Goal: Task Accomplishment & Management: Manage account settings

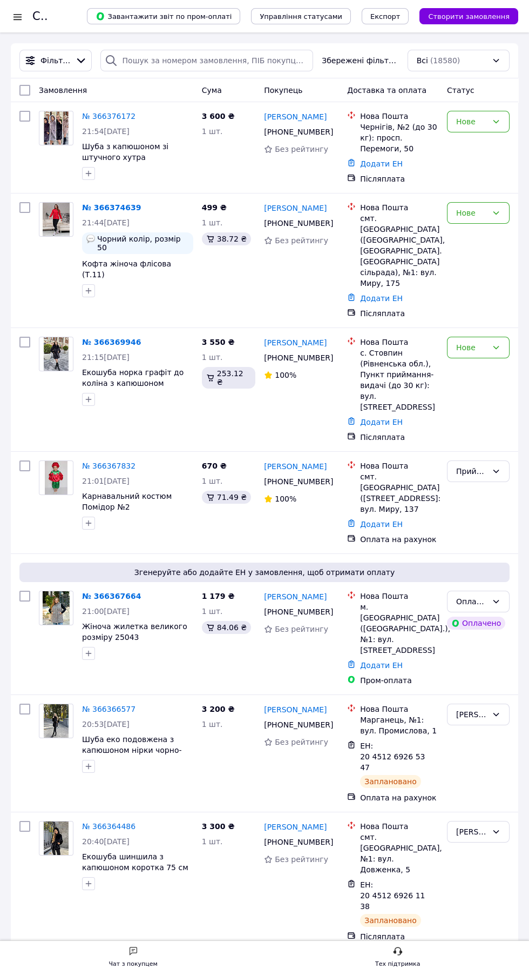
click at [99, 592] on link "№ 366367664" at bounding box center [111, 596] width 59 height 9
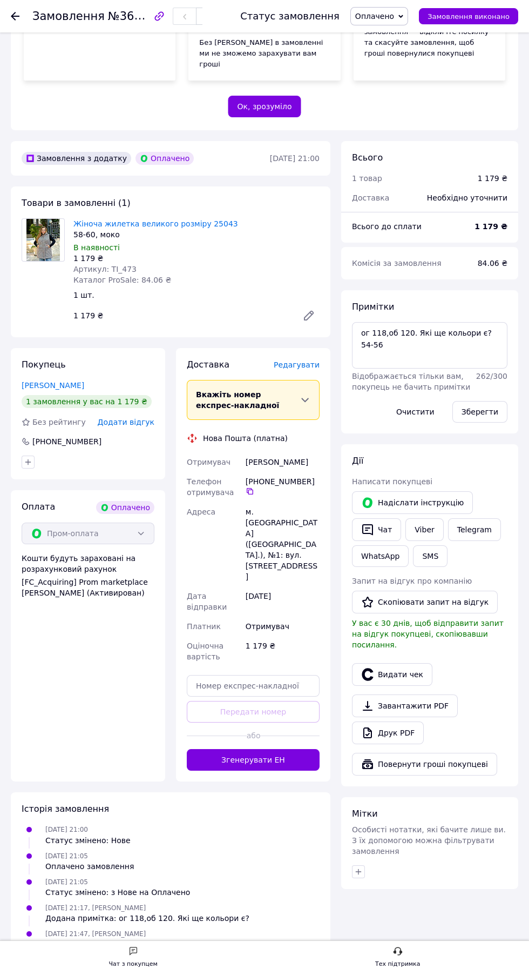
scroll to position [305, 0]
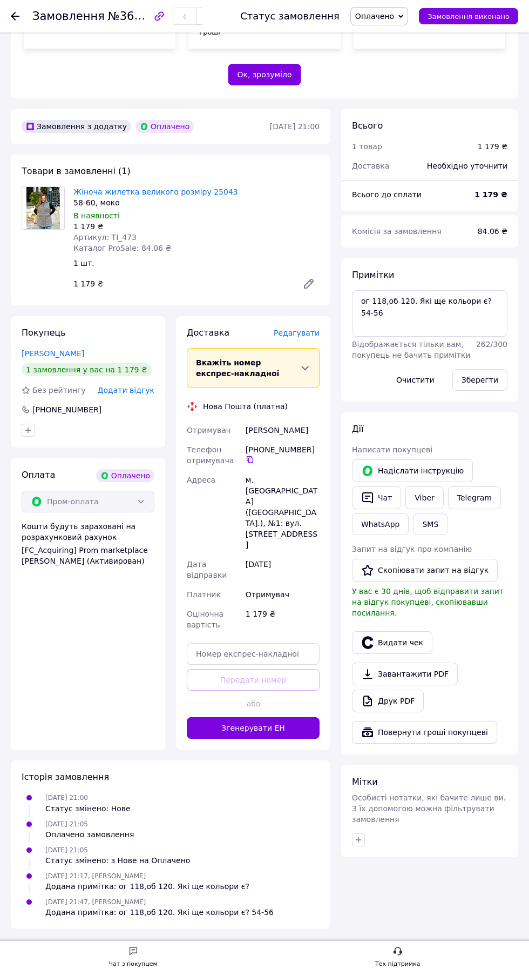
click at [306, 337] on span "Редагувати" at bounding box center [297, 332] width 46 height 9
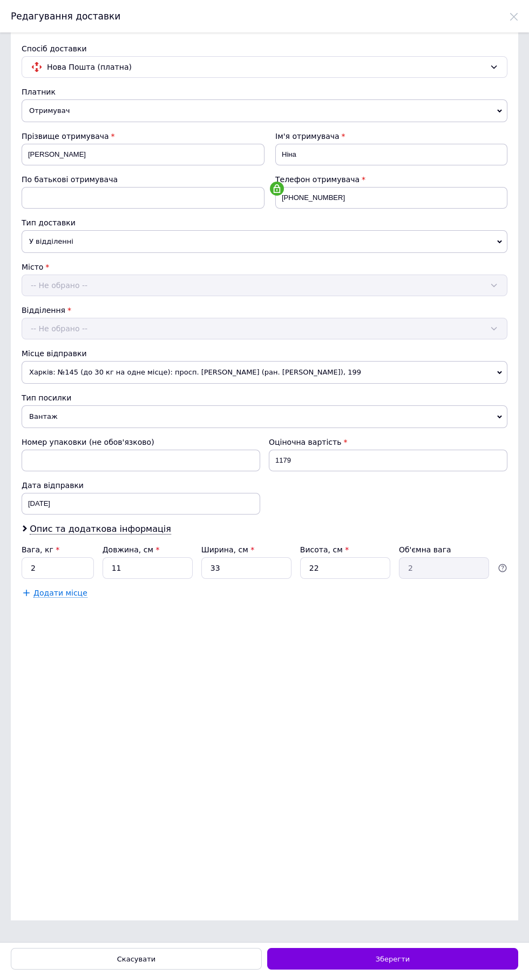
scroll to position [0, 0]
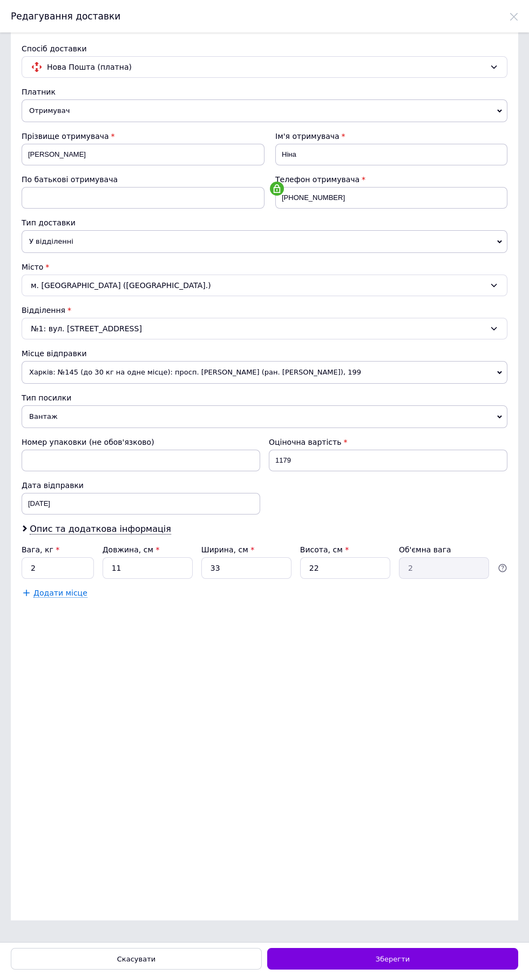
click at [104, 369] on span "Харків: №145 (до 30 кг на одне місце): просп. Героїв Харкова (ран. Московський)…" at bounding box center [265, 372] width 486 height 23
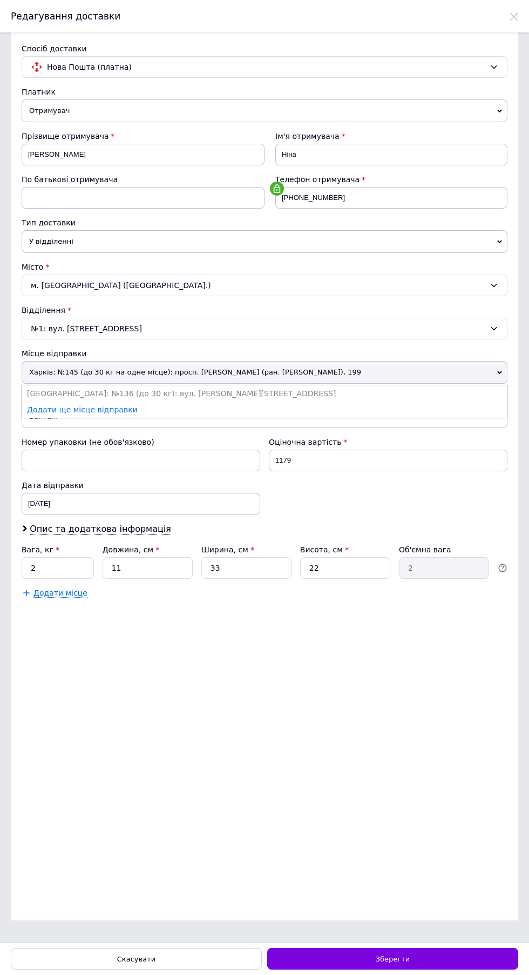
click at [112, 393] on li "Одеса: №136 (до 30 кг): вул. Хмельницького Богдана, 74" at bounding box center [265, 393] width 486 height 16
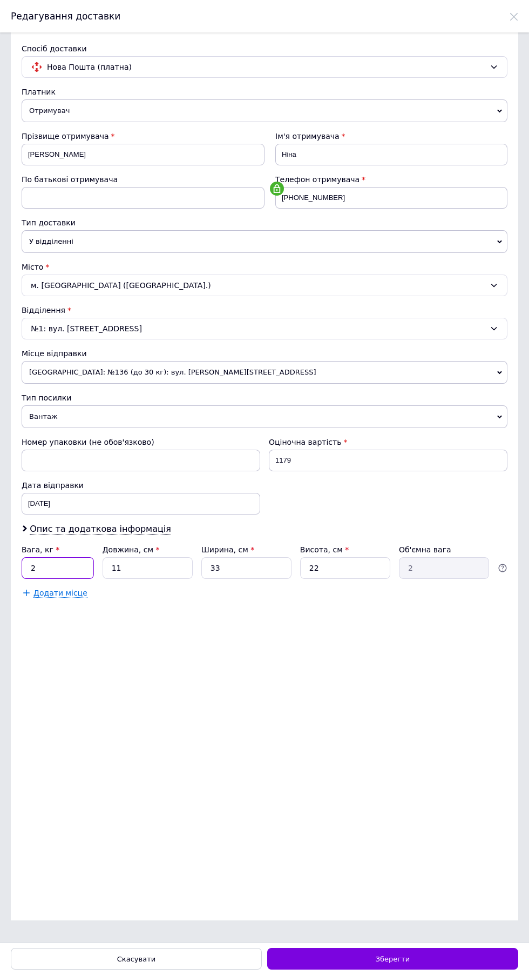
click at [42, 565] on input "2" at bounding box center [58, 568] width 72 height 22
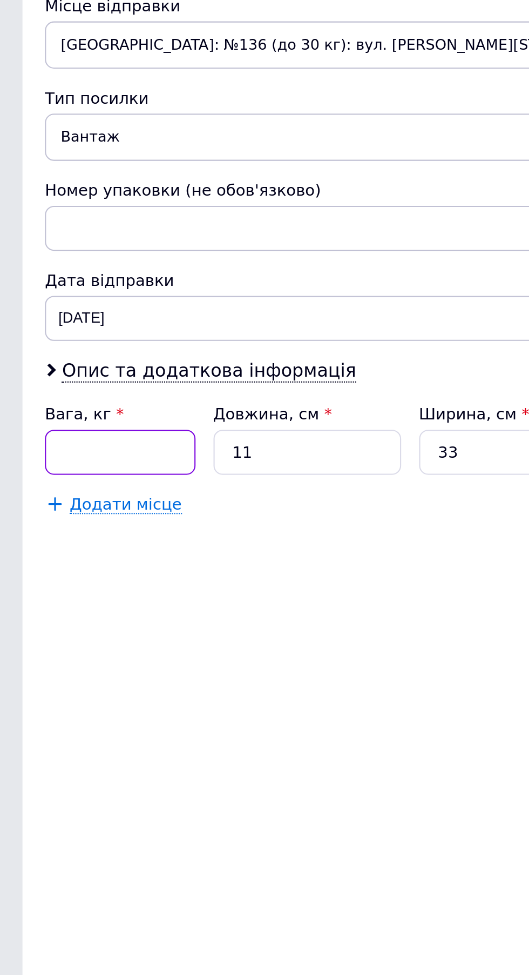
type input "4"
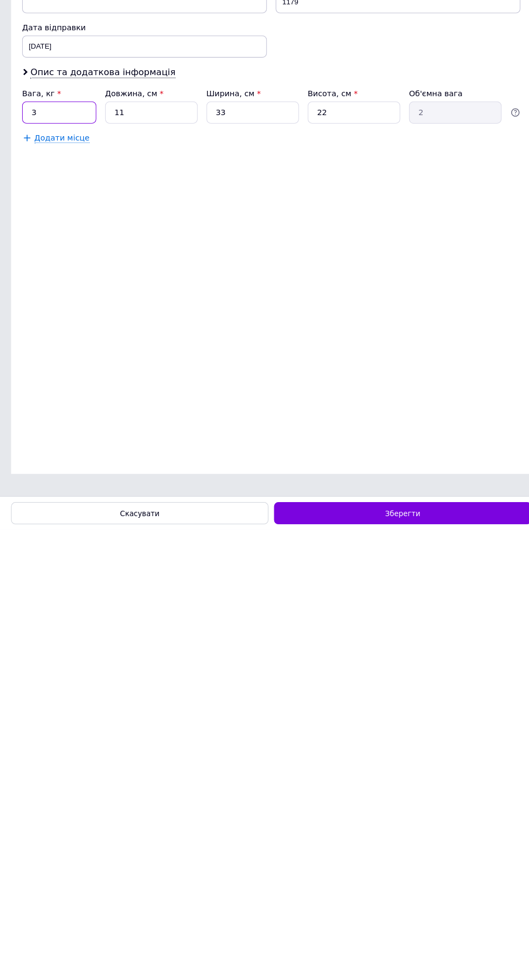
type input "3"
click at [396, 959] on span "Зберегти" at bounding box center [393, 959] width 34 height 8
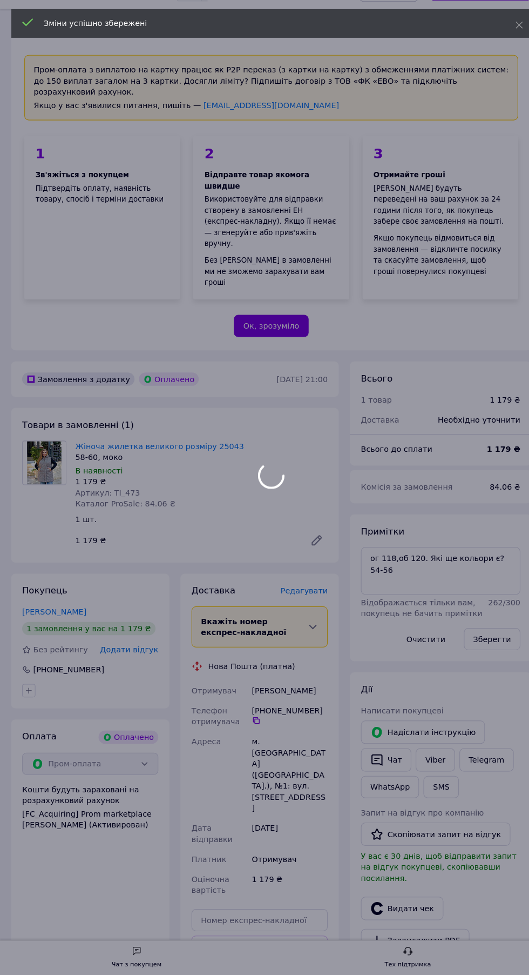
scroll to position [305, 0]
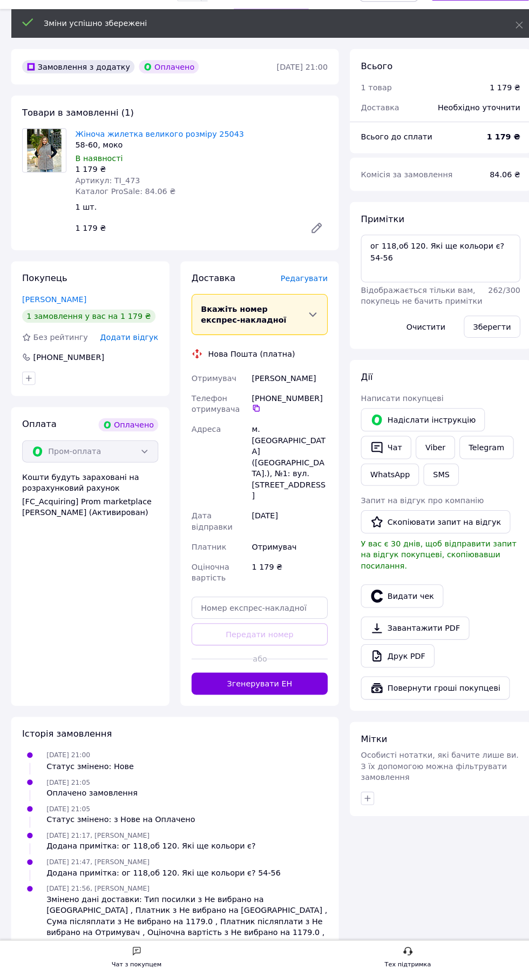
click at [275, 701] on button "Згенерувати ЕН" at bounding box center [253, 690] width 133 height 22
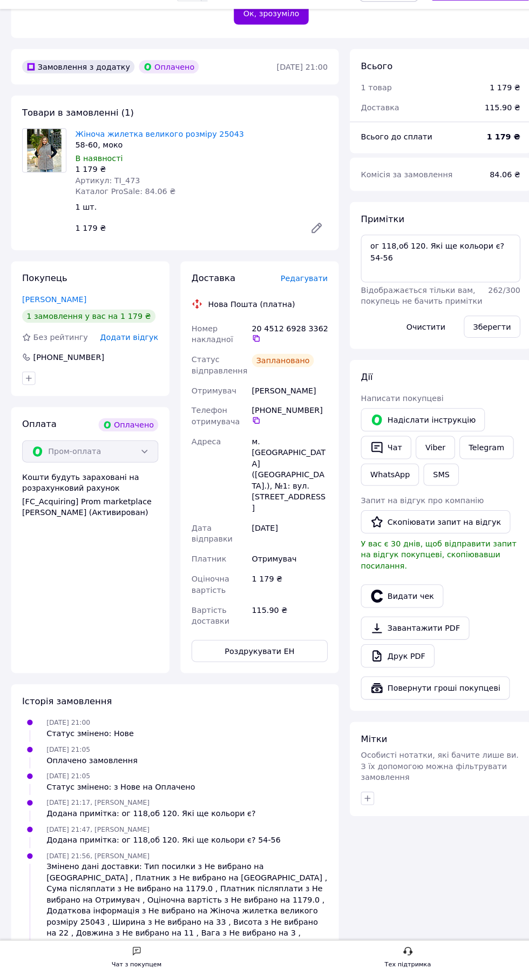
scroll to position [307, 0]
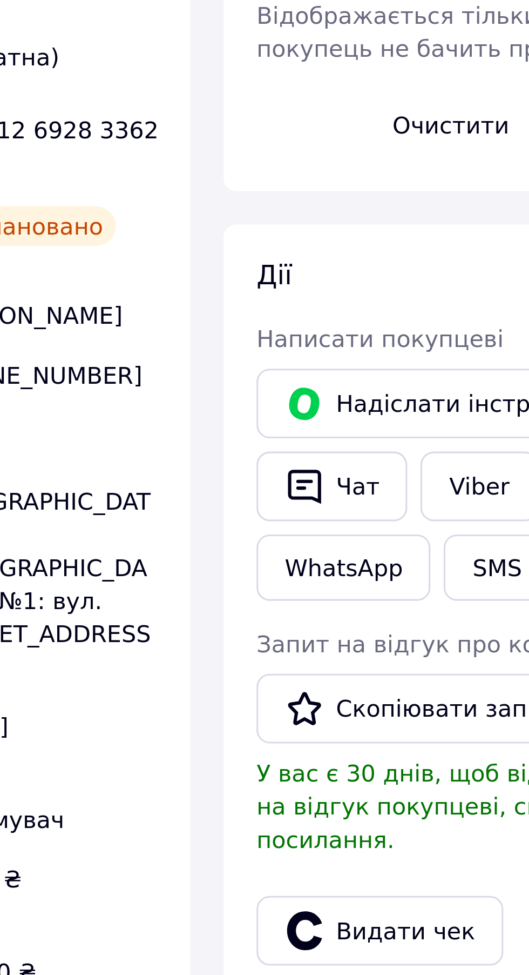
click at [388, 296] on textarea "ог 118,об 120. Які ще кольори є? 54-56" at bounding box center [430, 273] width 156 height 46
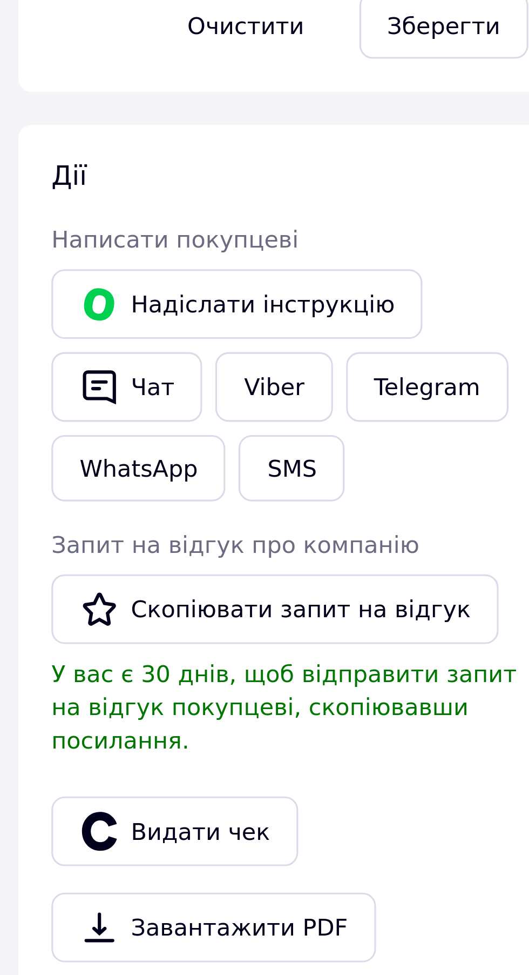
click at [488, 296] on textarea "ог 118,об 120. Які ще кольори є? 54-56, чорне" at bounding box center [430, 273] width 156 height 46
click at [422, 296] on textarea "ог 118,об 120. 54-56, чорне" at bounding box center [430, 273] width 156 height 46
type textarea "ог 118,об 120. 54-56, чорний"
click at [480, 350] on button "Зберегти" at bounding box center [480, 339] width 55 height 22
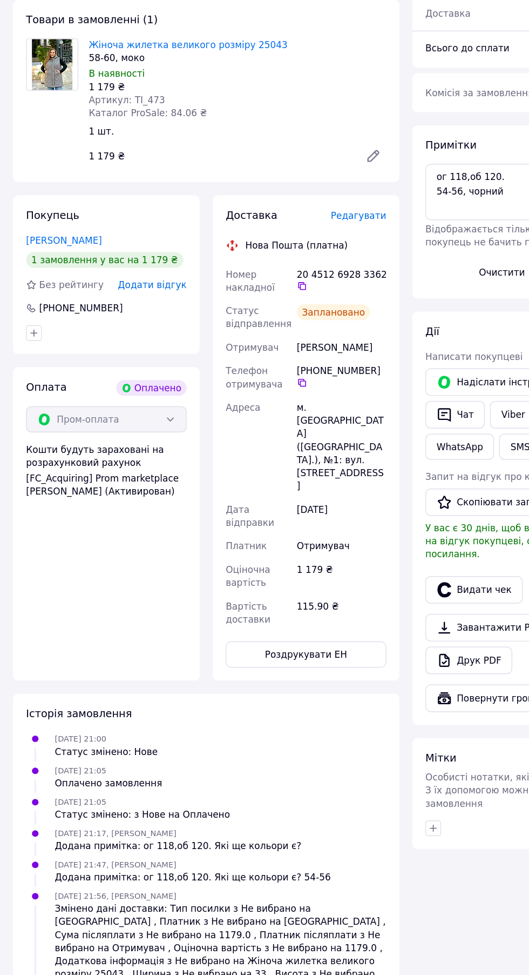
scroll to position [308, 0]
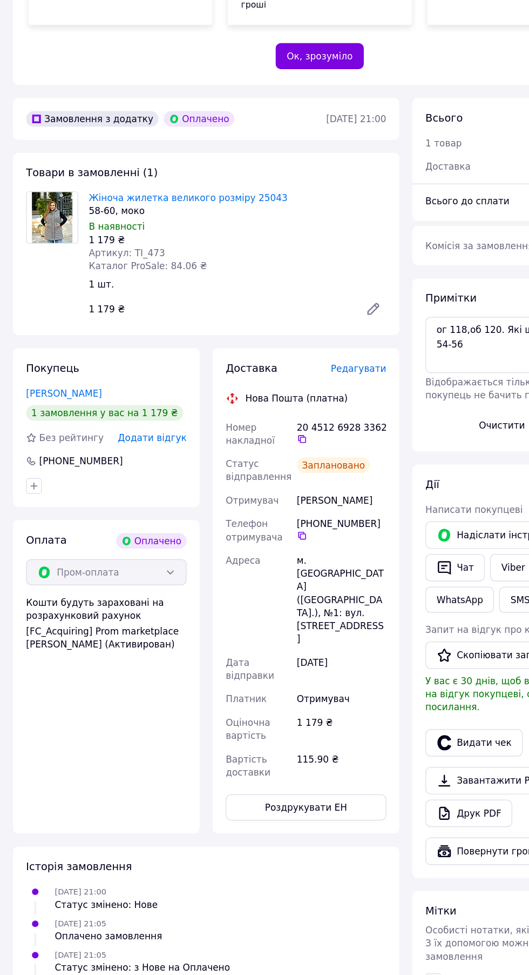
scroll to position [308, 0]
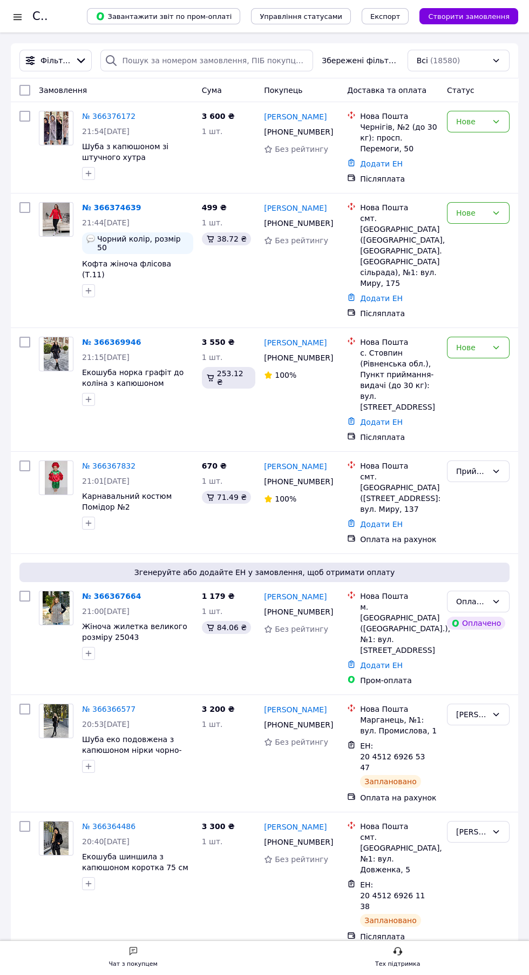
click at [21, 19] on div at bounding box center [18, 16] width 14 height 11
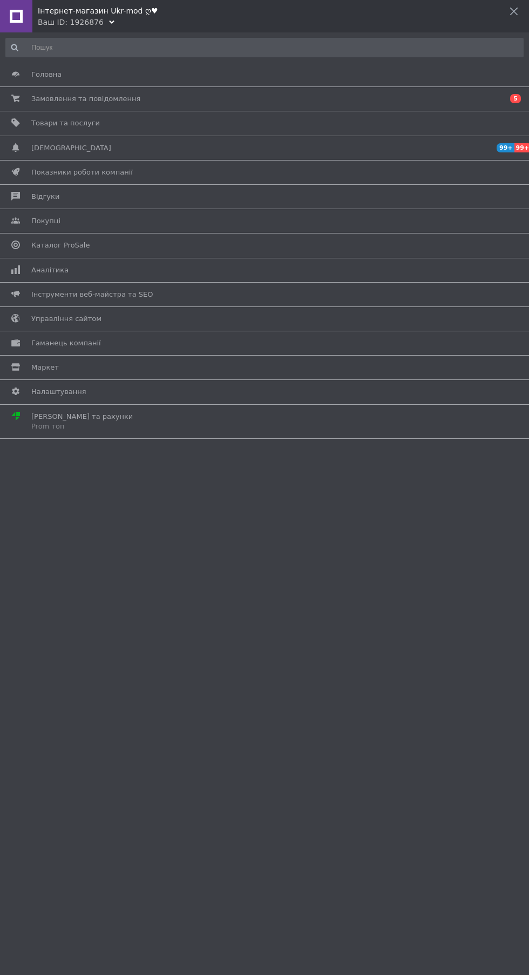
click at [110, 120] on span "Товари та послуги" at bounding box center [262, 123] width 463 height 10
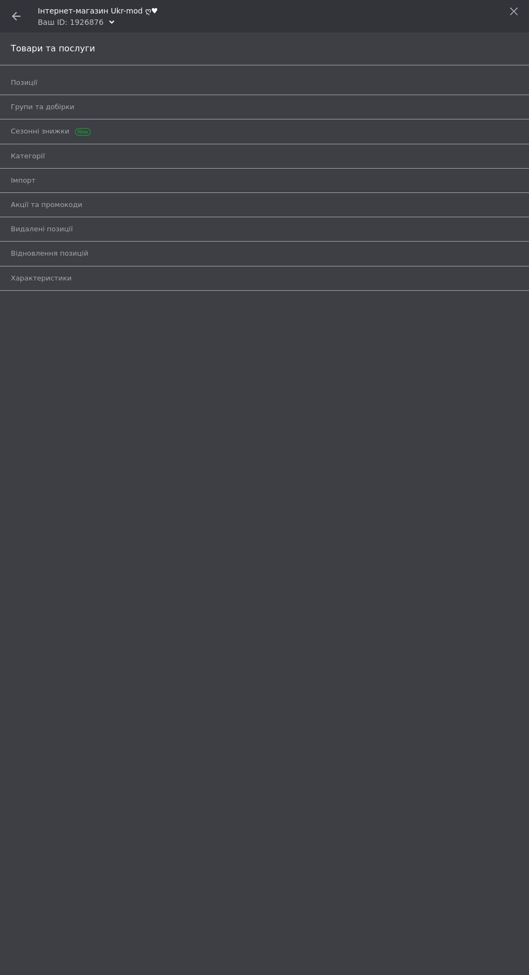
click at [112, 106] on span "Групи та добірки" at bounding box center [252, 107] width 483 height 10
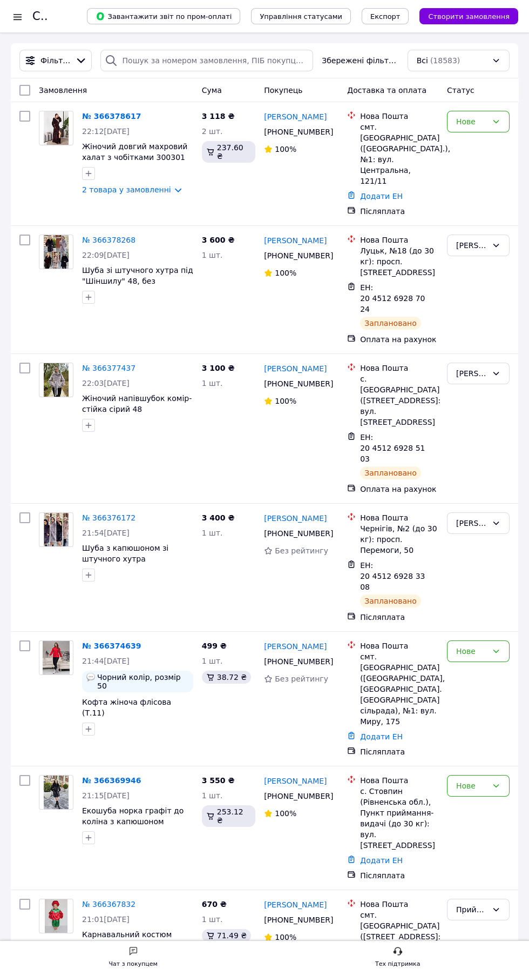
click at [15, 12] on div at bounding box center [18, 16] width 14 height 11
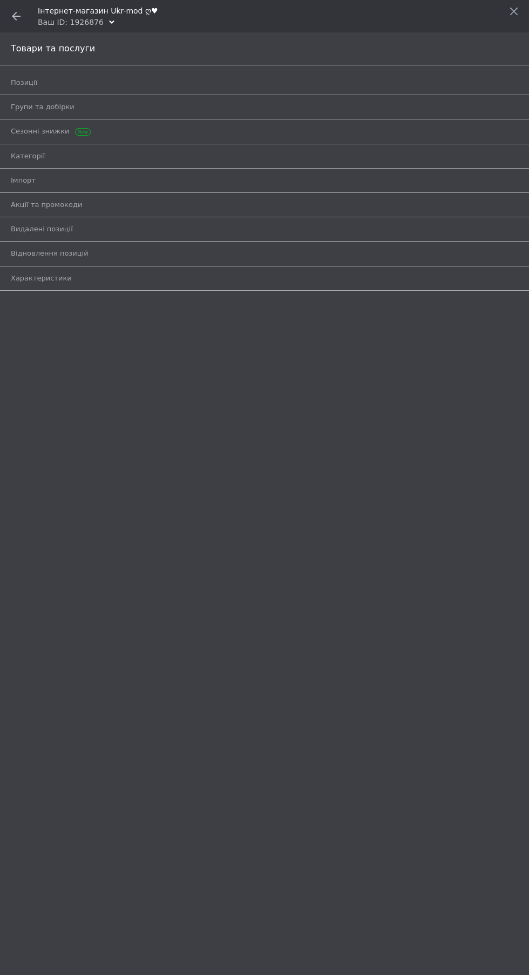
click at [90, 83] on span "Позиції" at bounding box center [252, 83] width 483 height 10
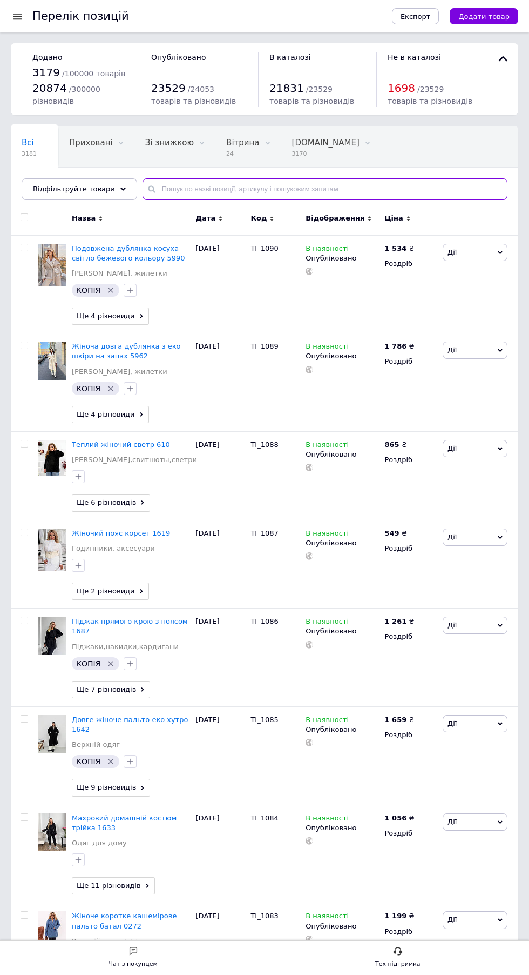
click at [171, 184] on input "text" at bounding box center [325, 189] width 365 height 22
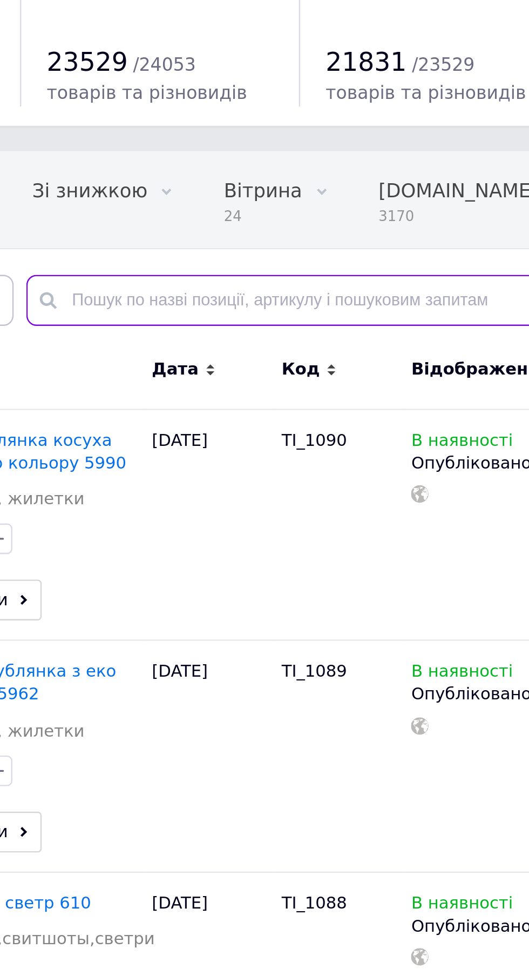
paste input "IV_193"
type input "IV_193"
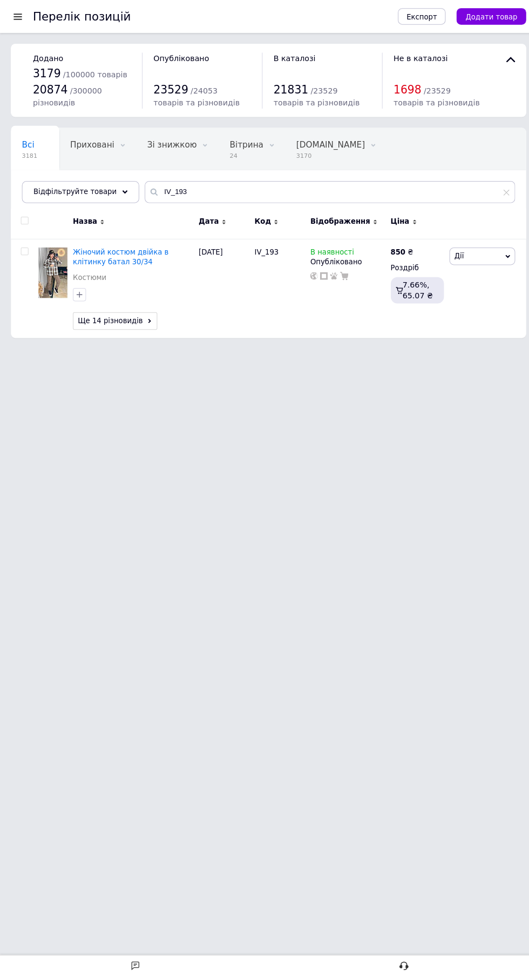
click at [96, 251] on span "Жіночий костюм двійка в клітинку батал 30/34" at bounding box center [119, 253] width 95 height 18
click at [475, 258] on span "Дії" at bounding box center [475, 252] width 65 height 17
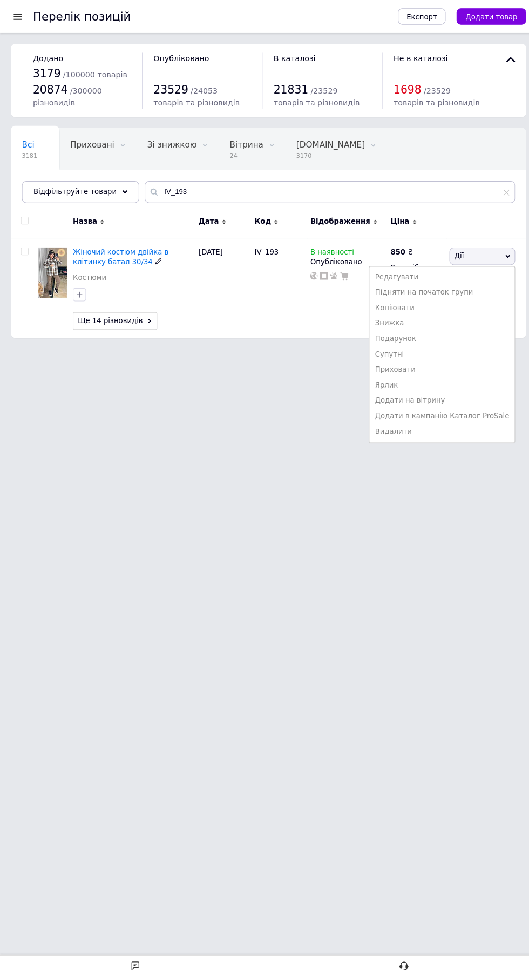
click at [401, 432] on li "Видалити" at bounding box center [435, 425] width 143 height 15
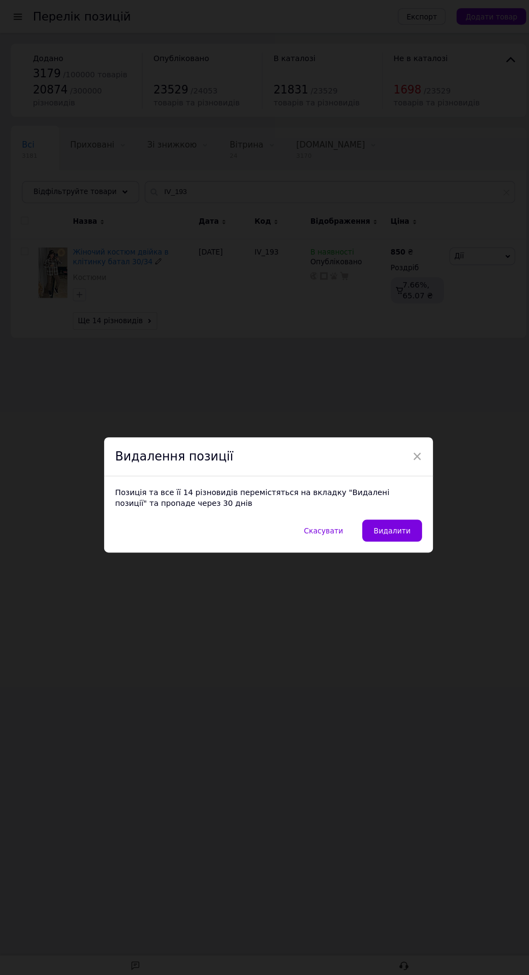
click at [402, 523] on span "Видалити" at bounding box center [386, 523] width 36 height 8
